Goal: Information Seeking & Learning: Learn about a topic

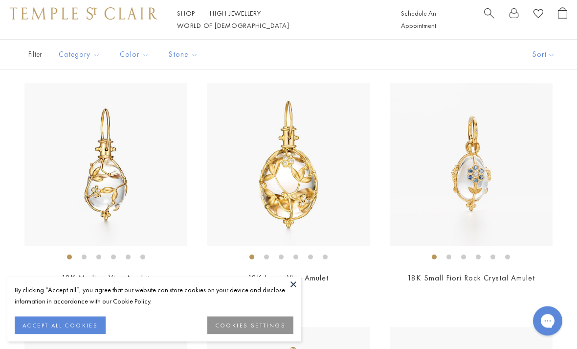
scroll to position [695, 0]
click at [58, 127] on img at bounding box center [105, 163] width 163 height 163
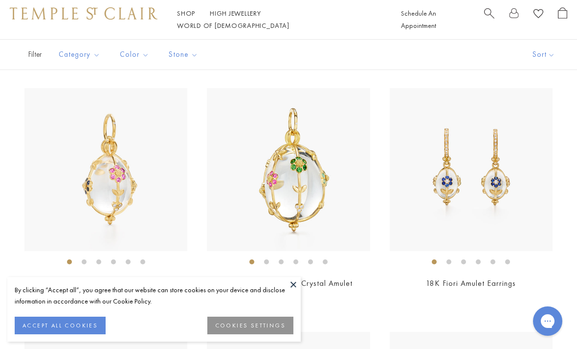
scroll to position [936, 0]
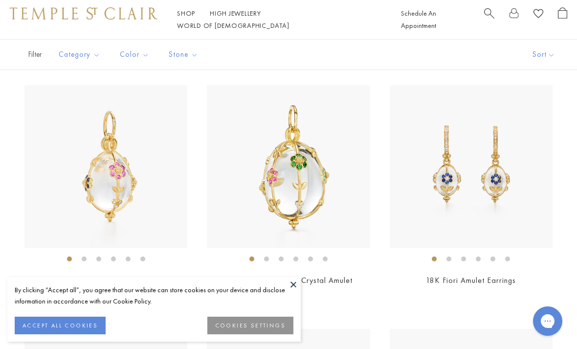
click at [526, 245] on img at bounding box center [471, 166] width 163 height 163
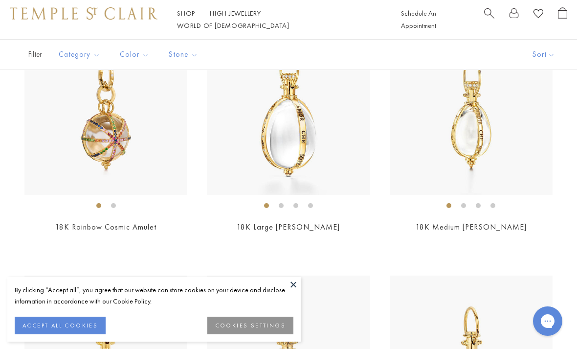
scroll to position [2961, 0]
click at [91, 127] on img at bounding box center [105, 113] width 163 height 163
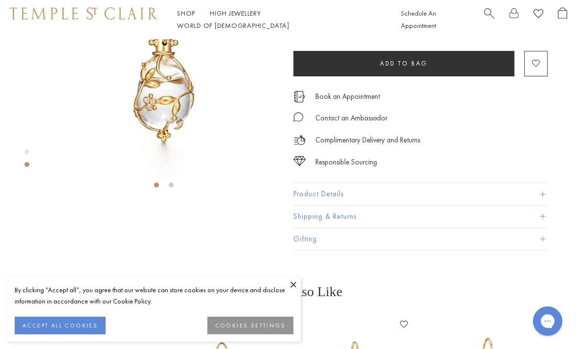
scroll to position [39, 0]
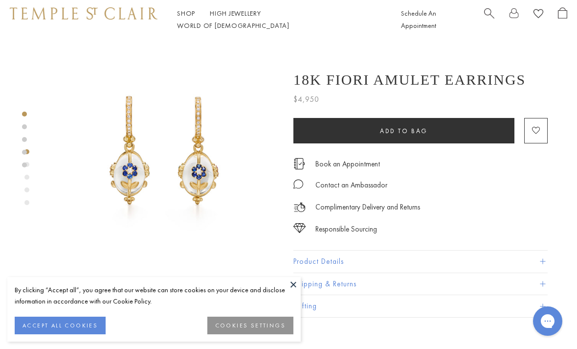
click at [293, 287] on button at bounding box center [293, 284] width 15 height 15
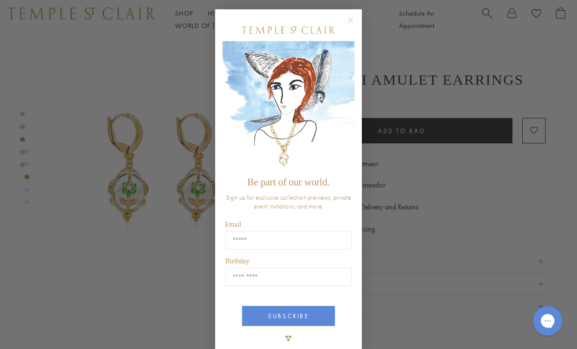
scroll to position [472, 2]
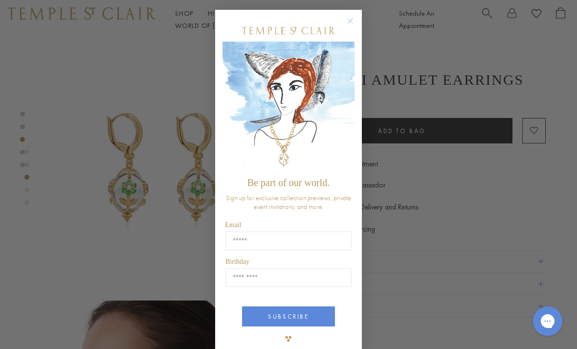
click at [347, 27] on icon "Close dialog" at bounding box center [350, 21] width 12 height 12
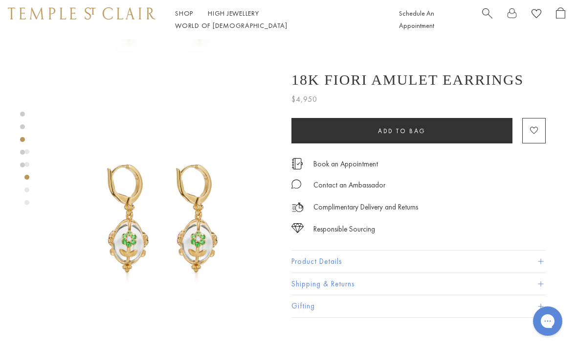
scroll to position [419, 2]
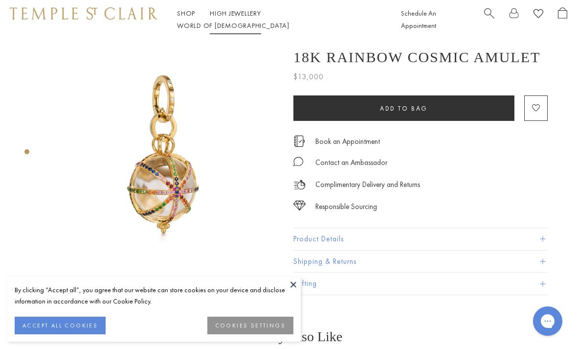
click at [232, 18] on link "High Jewellery High Jewellery" at bounding box center [235, 13] width 51 height 9
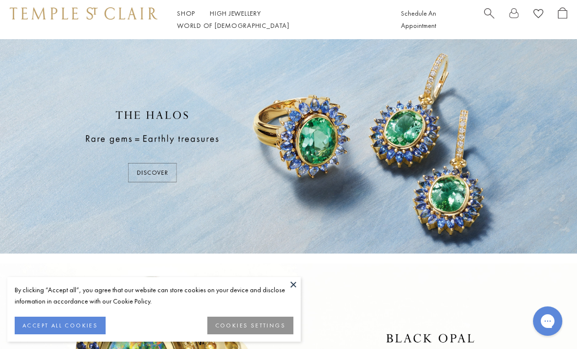
click at [297, 283] on button at bounding box center [293, 284] width 15 height 15
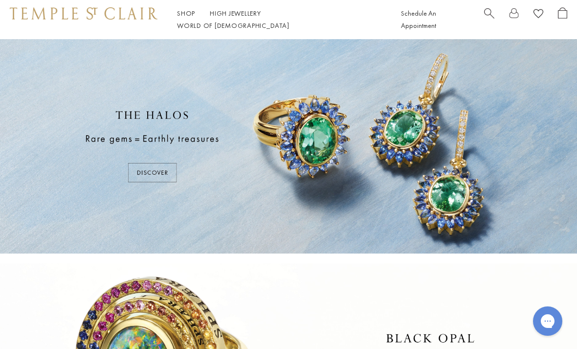
click at [148, 172] on div at bounding box center [288, 146] width 577 height 214
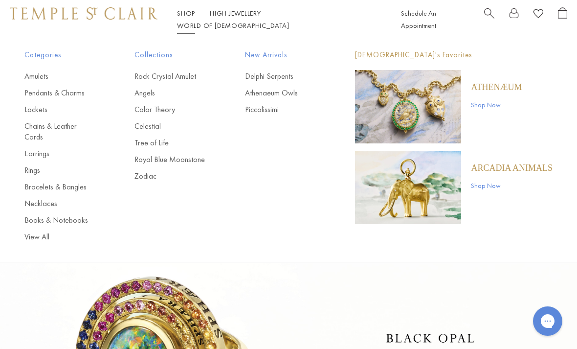
click at [44, 148] on link "Earrings" at bounding box center [59, 153] width 71 height 11
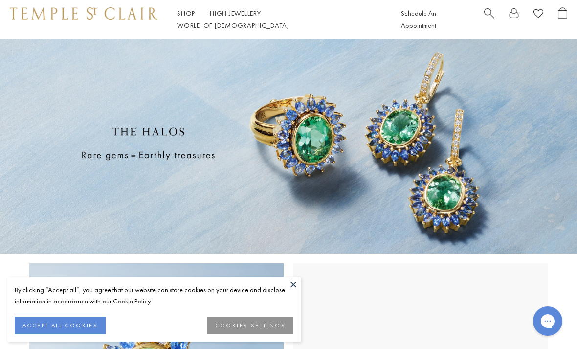
click at [292, 282] on button at bounding box center [293, 284] width 15 height 15
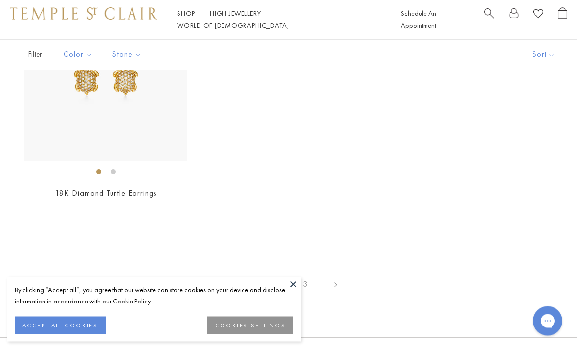
scroll to position [3827, 0]
click at [271, 281] on link "2" at bounding box center [273, 285] width 32 height 27
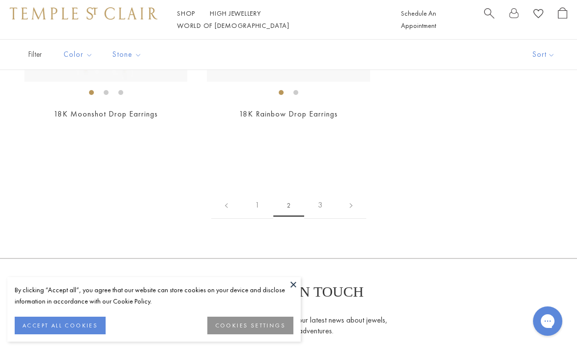
scroll to position [3192, 0]
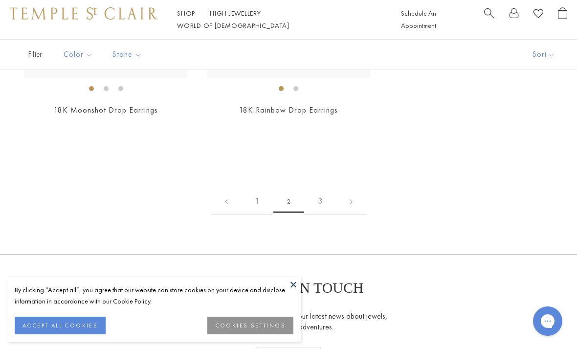
click at [324, 199] on link "3" at bounding box center [320, 201] width 32 height 27
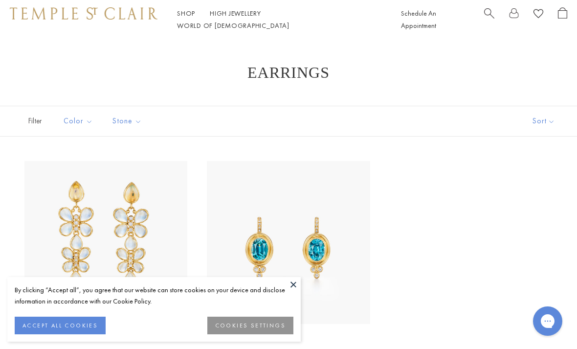
click at [290, 284] on button at bounding box center [293, 284] width 15 height 15
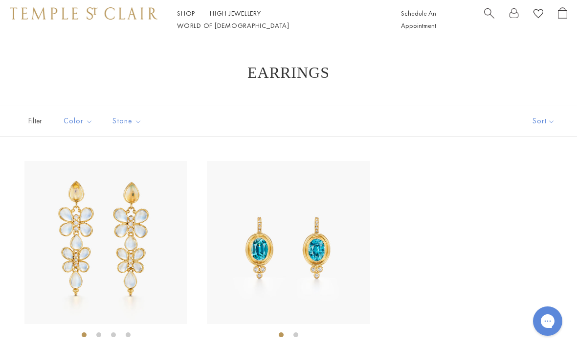
click at [513, 200] on div "Limited Edition 18K Luna Flutter Drop Earrings $6,500 18K Blue Zircon Classic T…" at bounding box center [288, 283] width 577 height 244
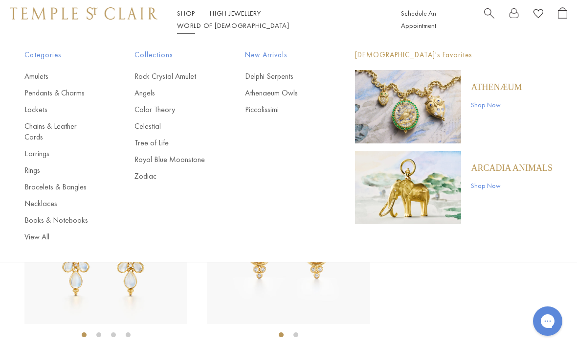
click at [81, 181] on link "Bracelets & Bangles" at bounding box center [59, 186] width 71 height 11
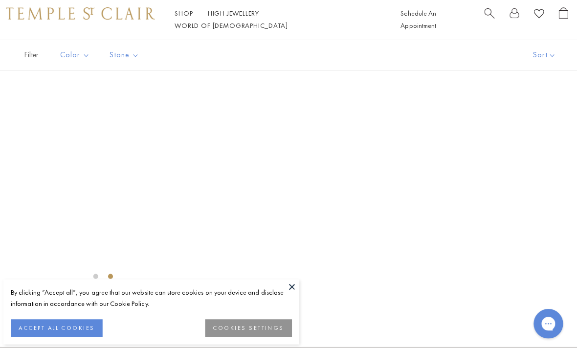
scroll to position [2474, 0]
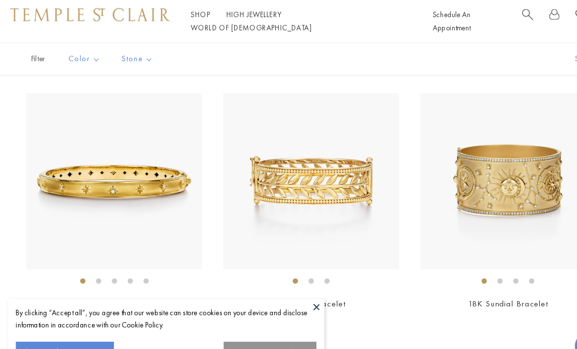
scroll to position [2280, 0]
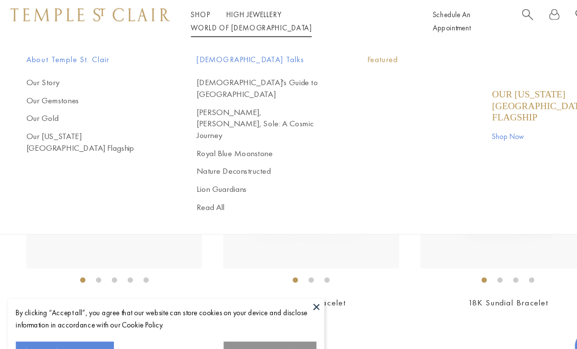
click at [289, 23] on link "World of [GEOGRAPHIC_DATA][DEMOGRAPHIC_DATA]" at bounding box center [233, 25] width 112 height 9
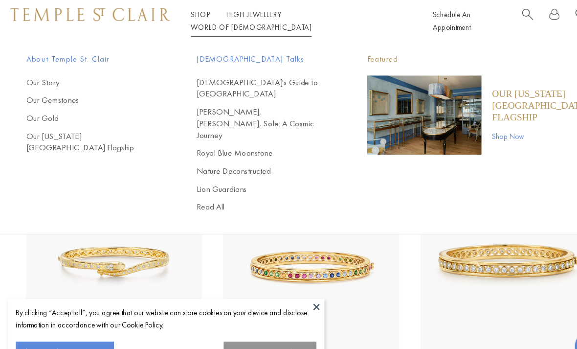
click at [55, 95] on link "Our Gemstones" at bounding box center [83, 93] width 119 height 11
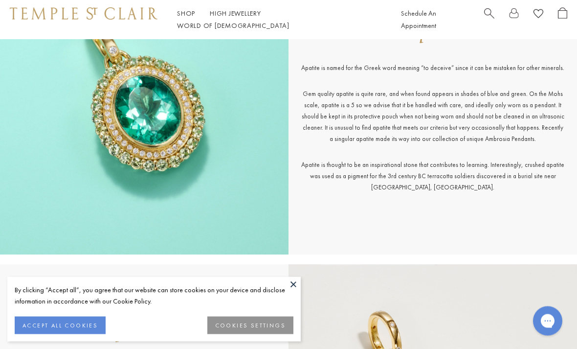
scroll to position [427, 0]
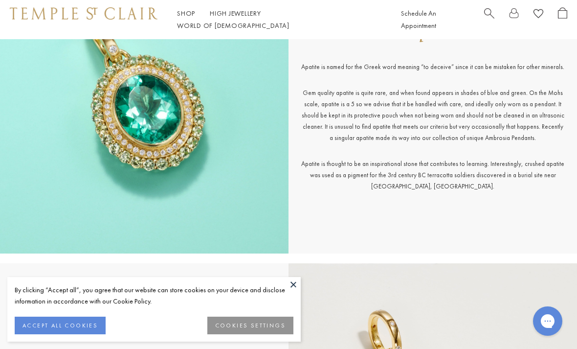
click at [296, 291] on button at bounding box center [293, 284] width 15 height 15
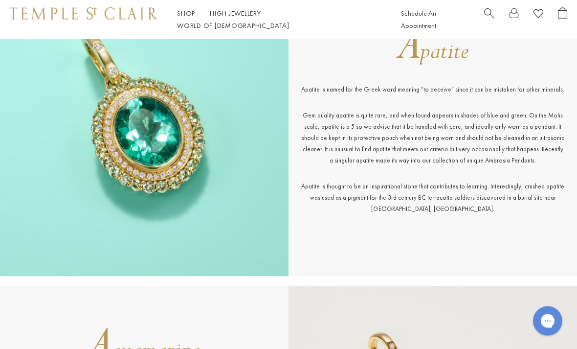
scroll to position [404, 0]
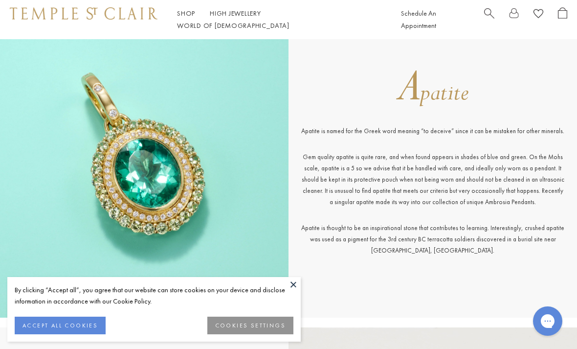
scroll to position [366, 0]
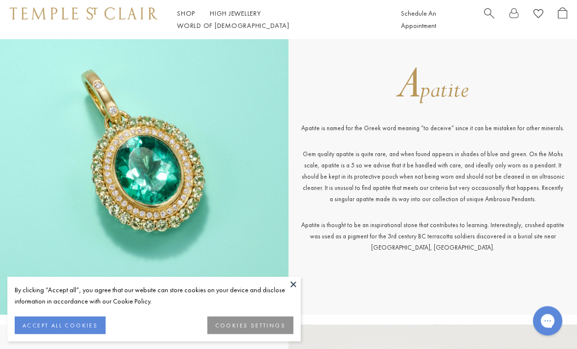
click at [297, 291] on button at bounding box center [293, 284] width 15 height 15
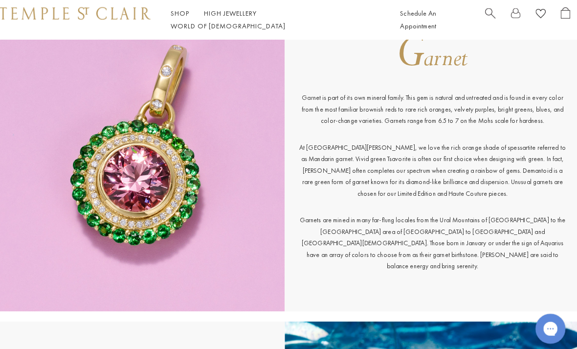
scroll to position [2260, 0]
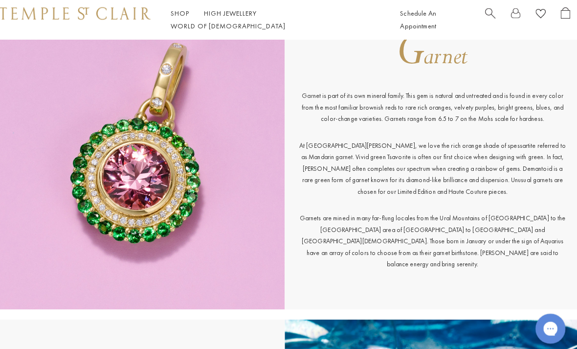
click at [31, 113] on img at bounding box center [144, 151] width 289 height 304
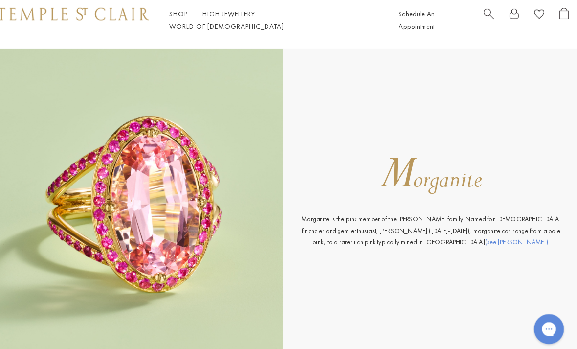
scroll to position [4093, 0]
click at [44, 130] on img at bounding box center [144, 199] width 289 height 304
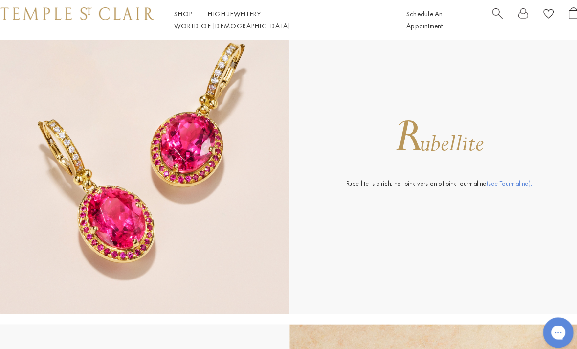
scroll to position [6024, 0]
click at [499, 179] on link "(see Tourmaline)." at bounding box center [501, 176] width 44 height 8
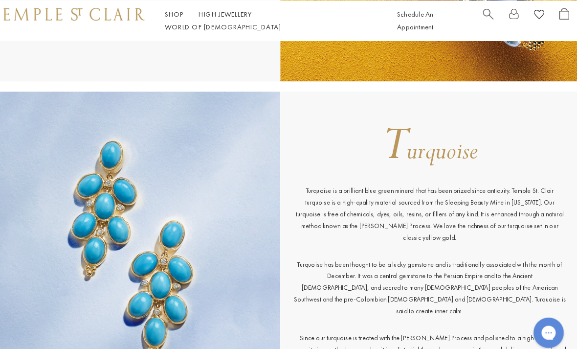
scroll to position [9044, 0]
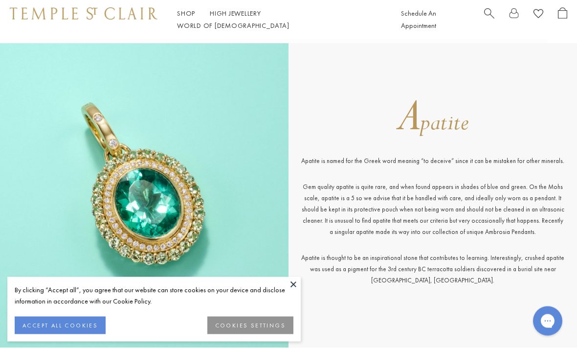
scroll to position [338, 0]
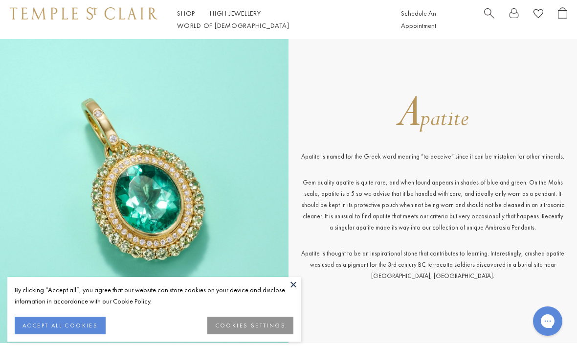
click at [295, 291] on button at bounding box center [293, 284] width 15 height 15
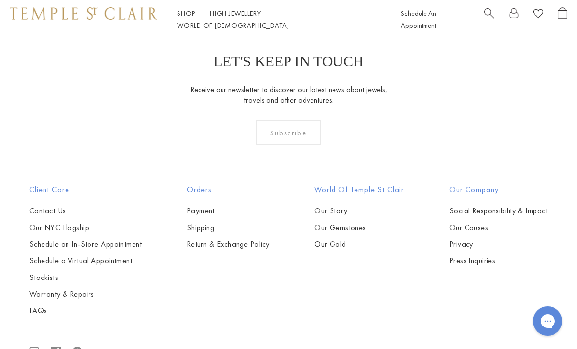
scroll to position [10132, 0]
click at [334, 243] on link "Our Gold" at bounding box center [359, 243] width 90 height 11
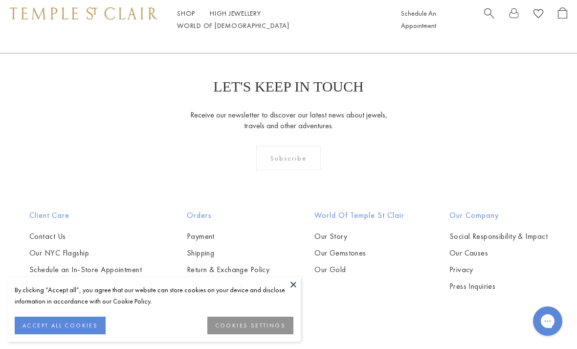
scroll to position [1231, 0]
